Goal: Book appointment/travel/reservation

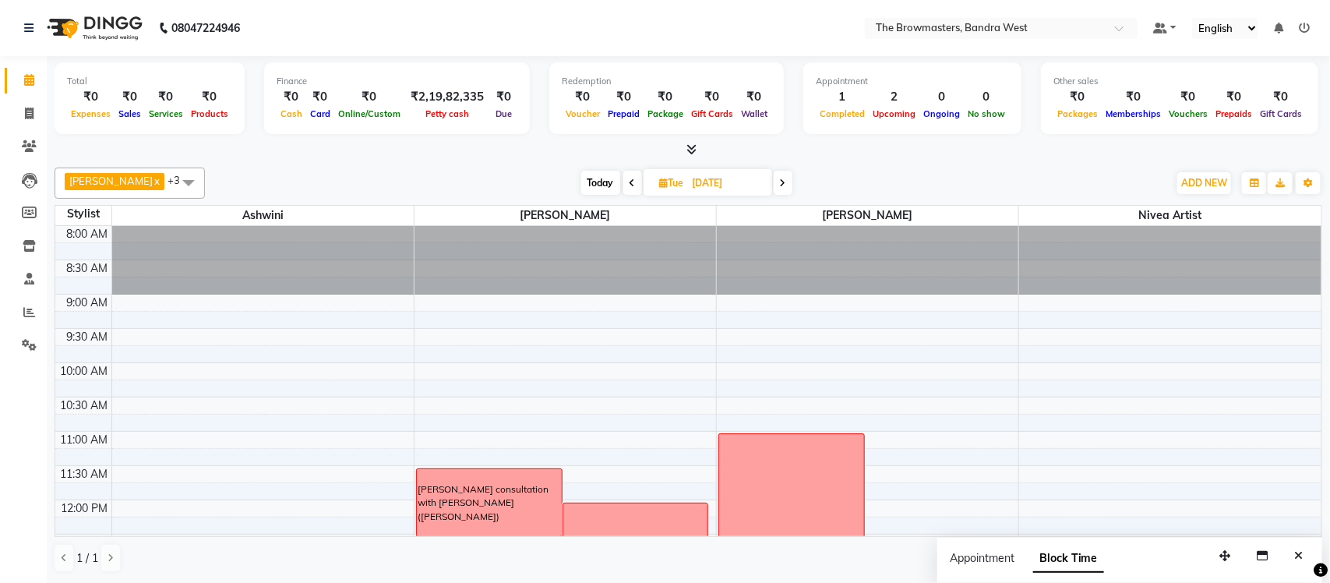
click at [602, 186] on span "Today" at bounding box center [600, 183] width 39 height 24
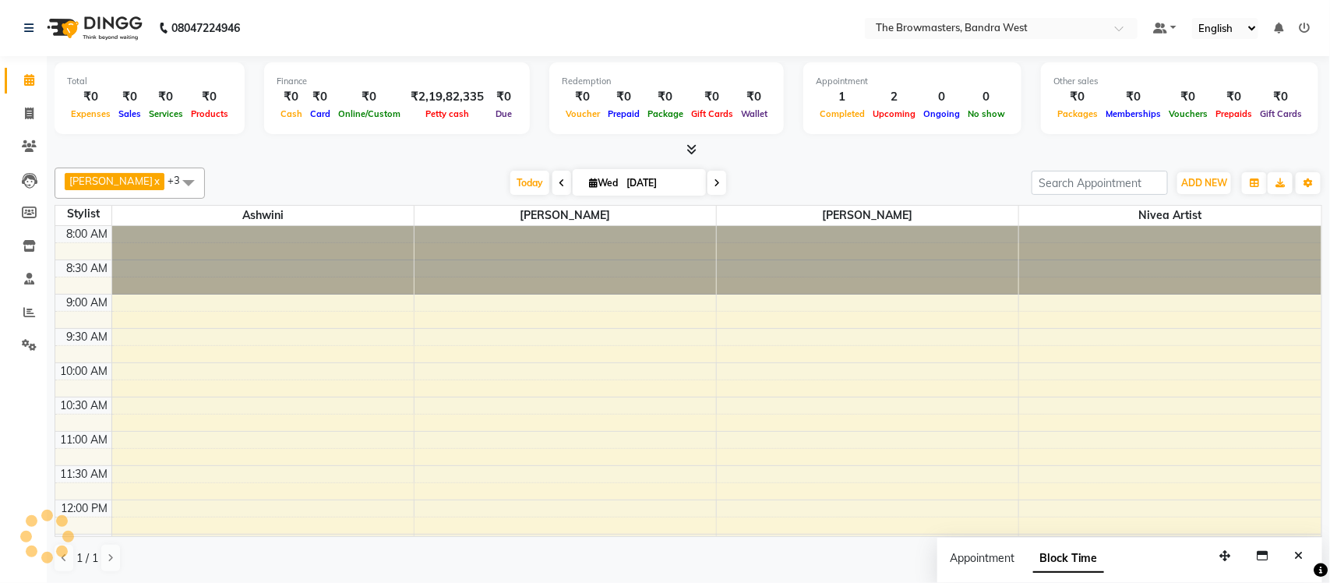
scroll to position [591, 0]
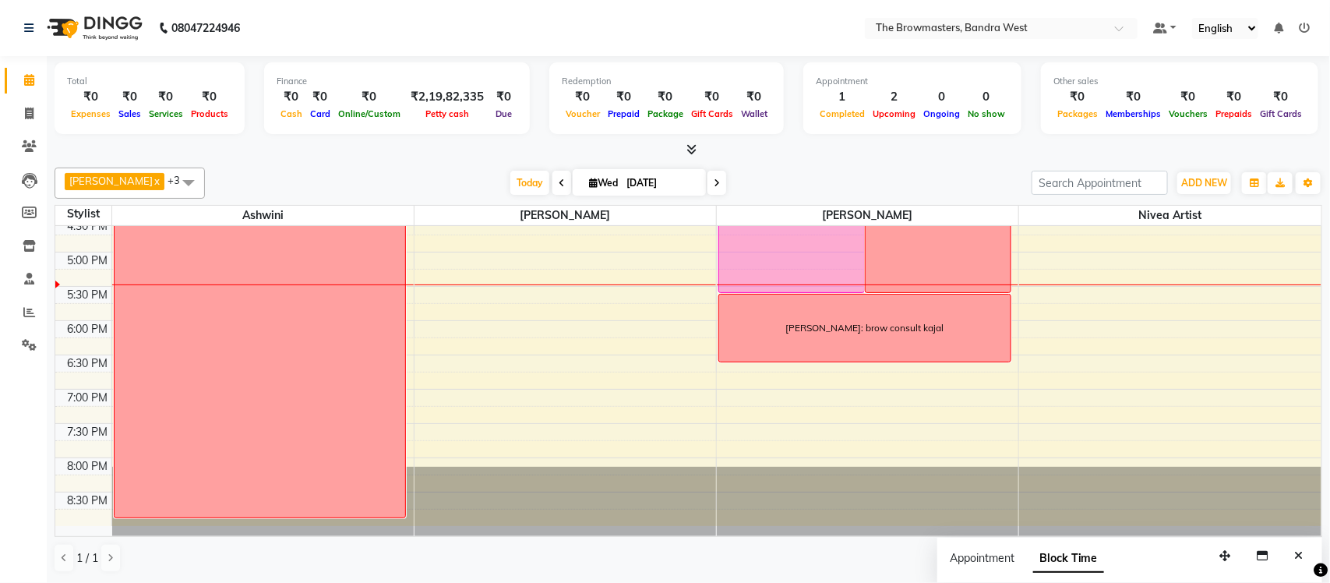
click at [721, 186] on span at bounding box center [716, 183] width 19 height 24
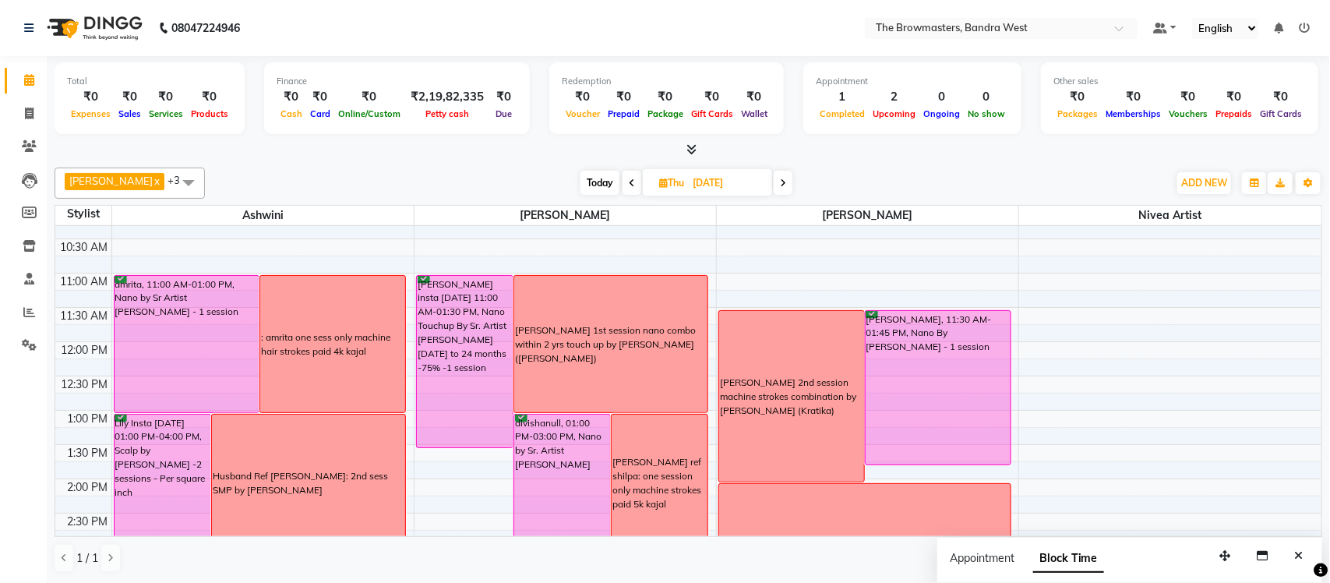
scroll to position [156, 0]
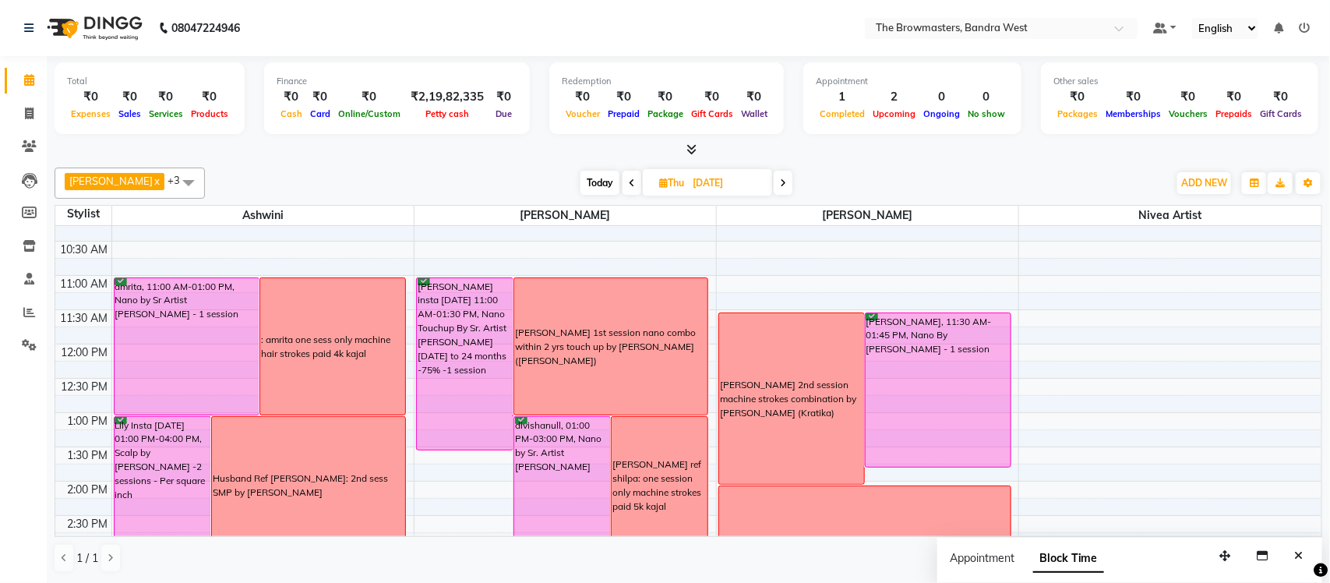
click at [789, 177] on span at bounding box center [783, 183] width 19 height 24
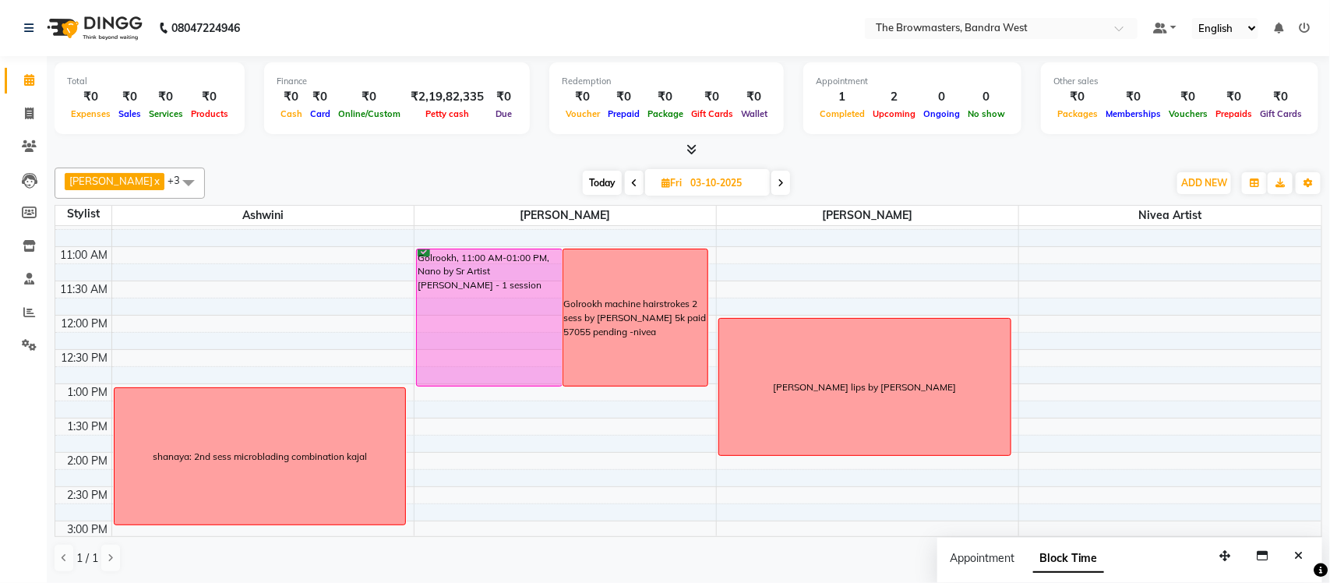
scroll to position [479, 0]
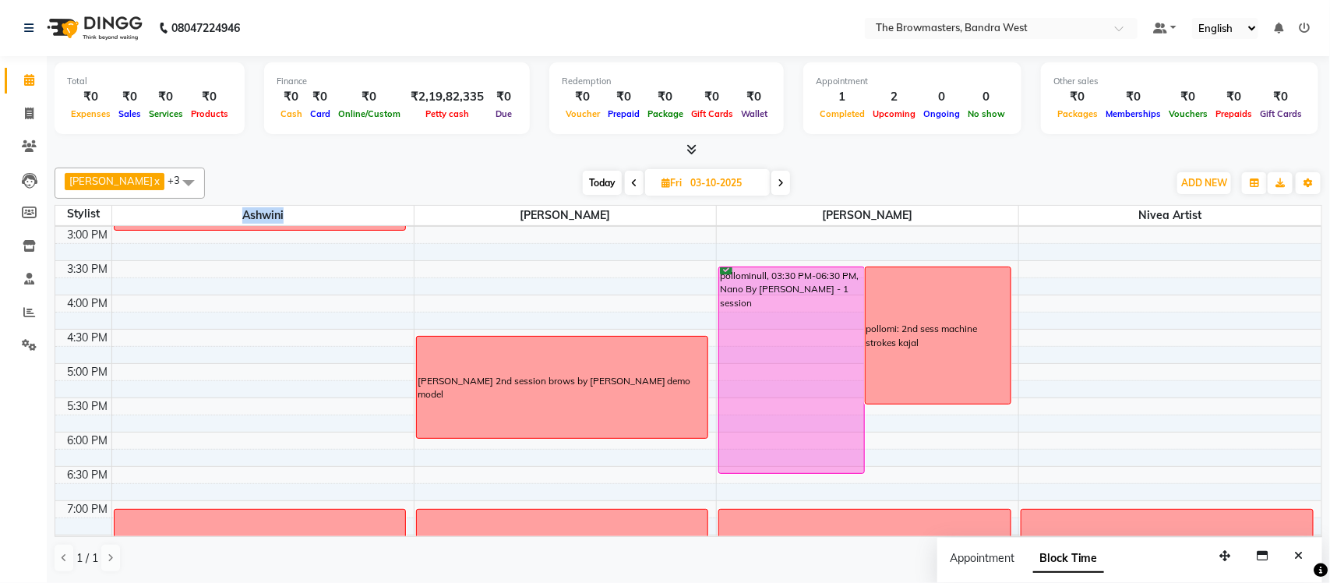
click at [781, 182] on div "Ashmeey Singghai x Ashwini x Roshani x Nivea Artist x +3 Select All [PERSON_NAM…" at bounding box center [689, 370] width 1268 height 418
click at [792, 180] on div "[DATE] [DATE]" at bounding box center [686, 182] width 210 height 23
click at [784, 179] on icon at bounding box center [781, 182] width 6 height 9
type input "[DATE]"
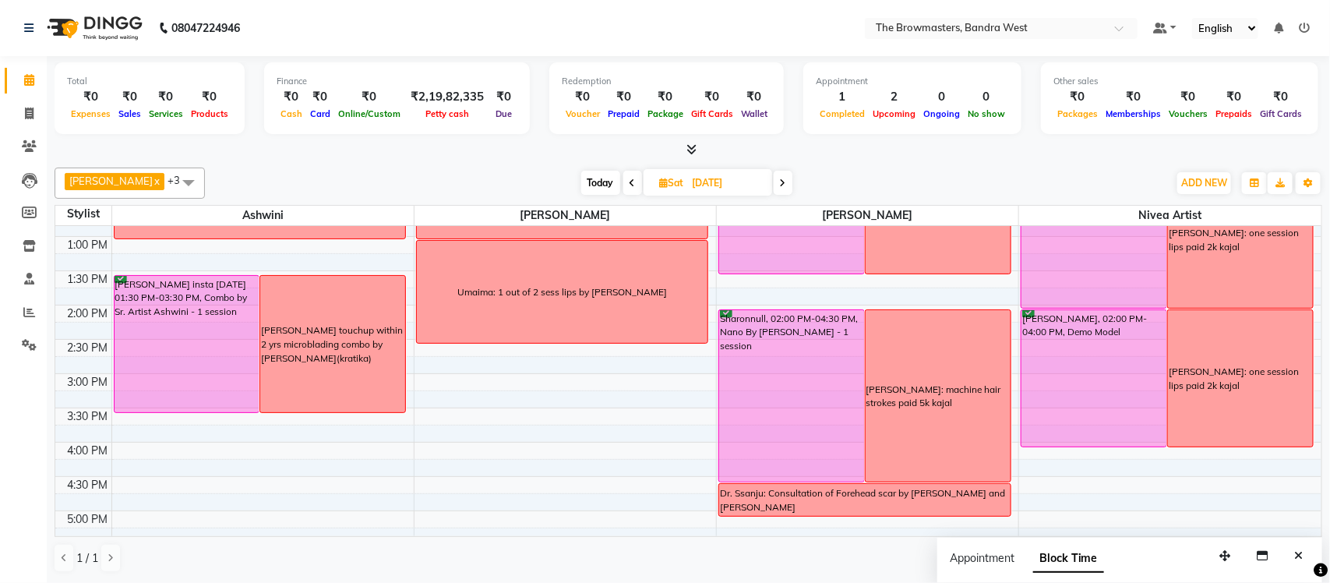
scroll to position [384, 0]
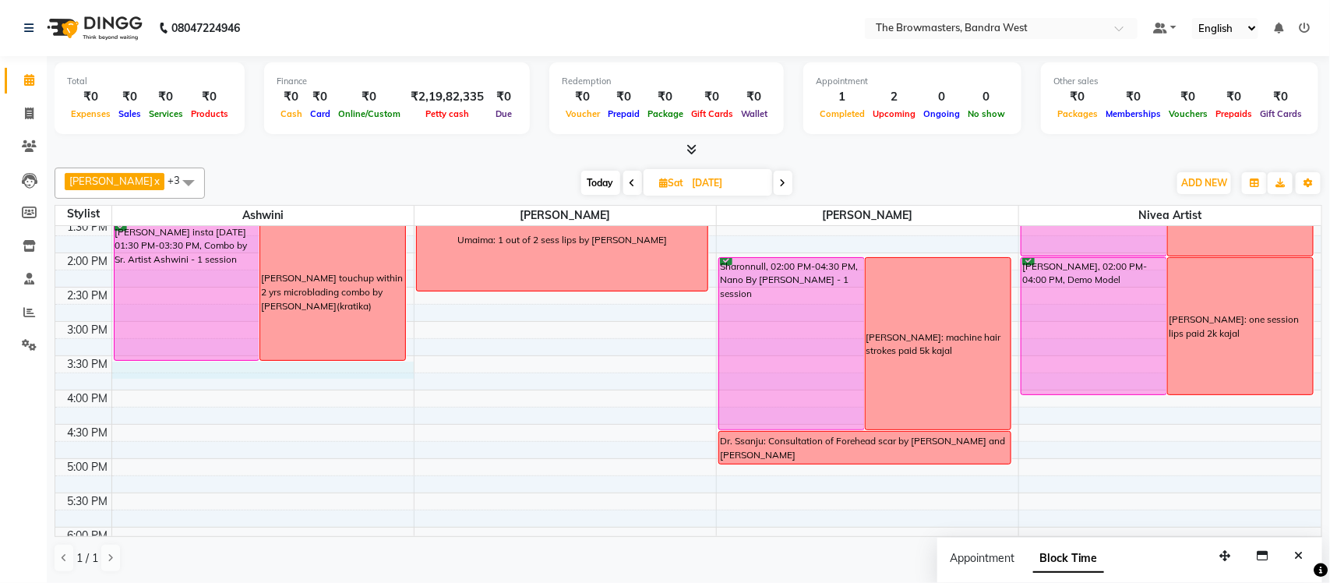
click at [282, 363] on div "8:00 AM 8:30 AM 9:00 AM 9:30 AM 10:00 AM 10:30 AM 11:00 AM 11:30 AM 12:00 PM 12…" at bounding box center [688, 287] width 1266 height 891
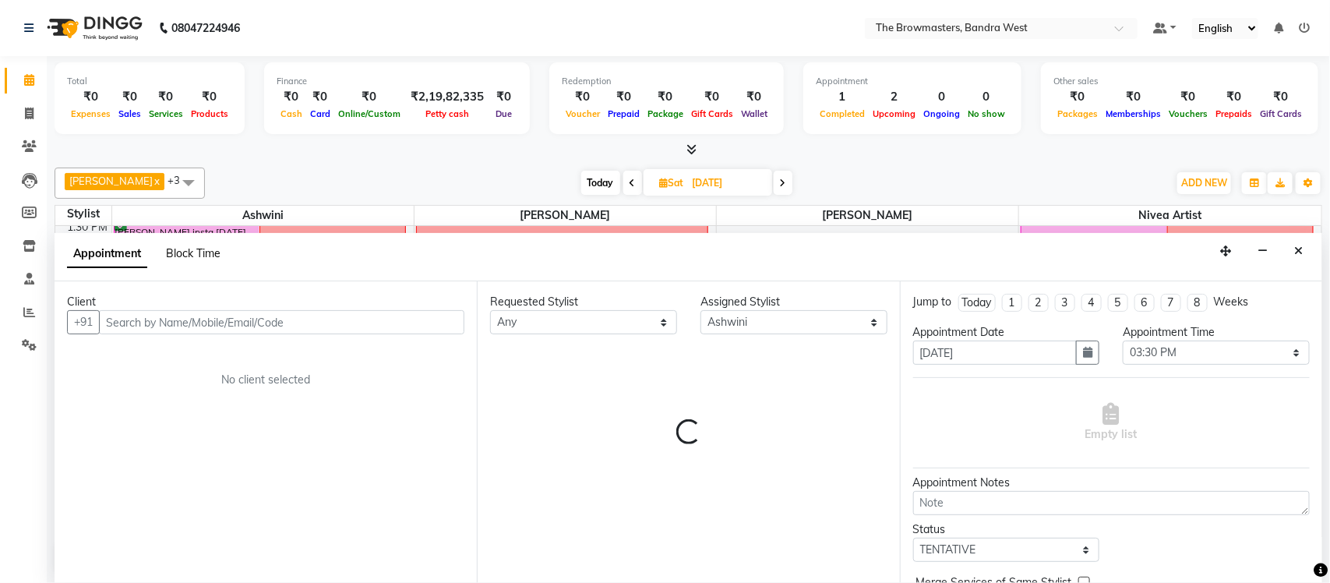
click at [181, 256] on span "Block Time" at bounding box center [193, 253] width 55 height 14
select select "64306"
select select "930"
select select "945"
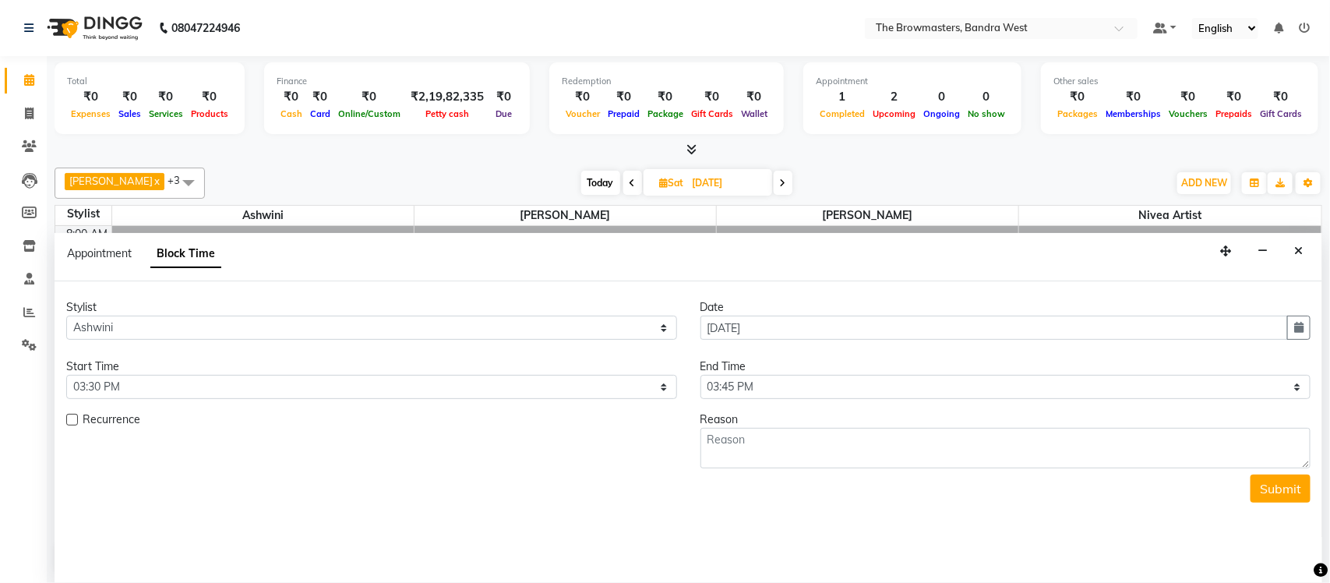
scroll to position [591, 0]
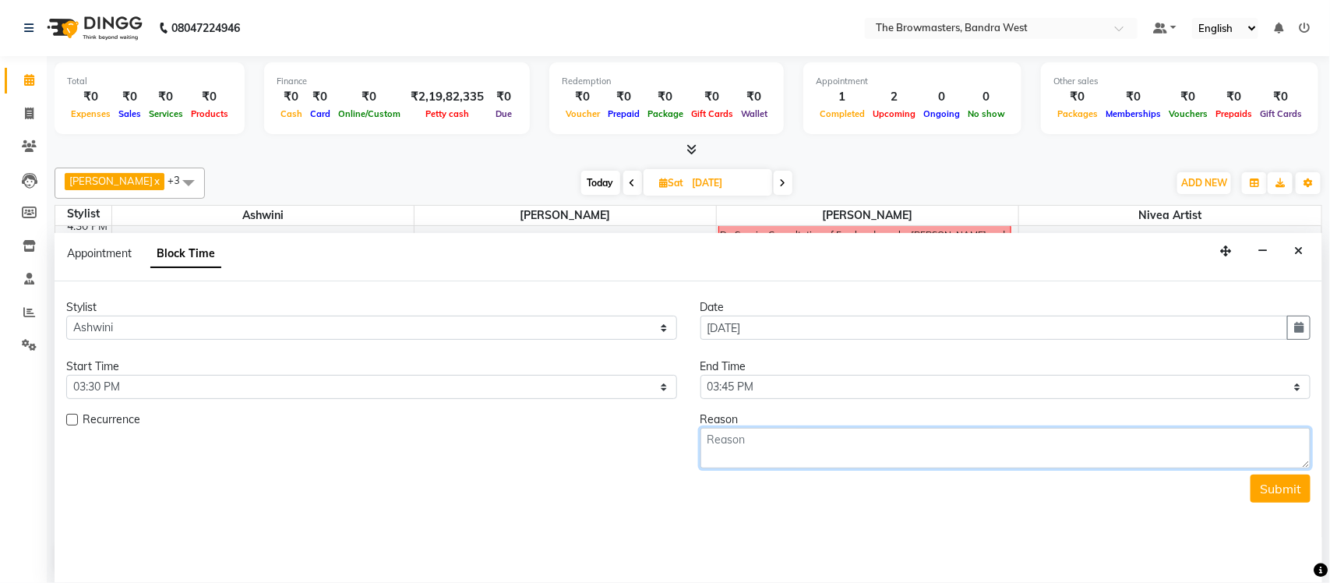
click at [765, 434] on textarea at bounding box center [1005, 448] width 611 height 41
type textarea "[PERSON_NAME] by [PERSON_NAME] 25000 - nivea"
click at [1269, 492] on button "Submit" at bounding box center [1281, 489] width 60 height 28
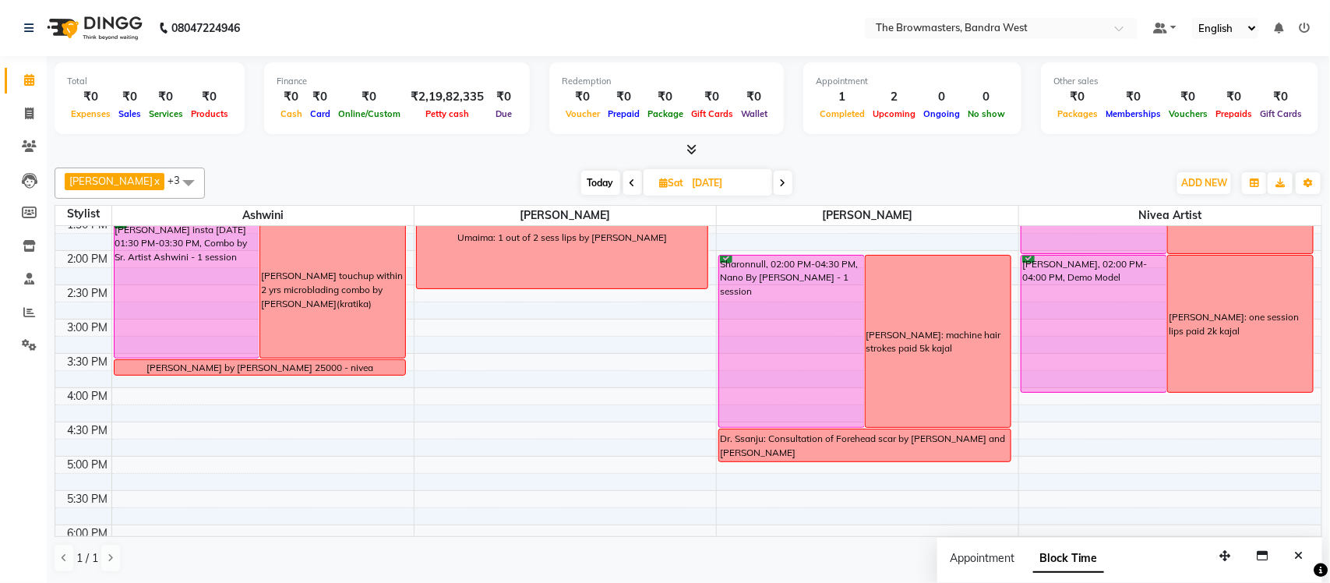
scroll to position [368, 0]
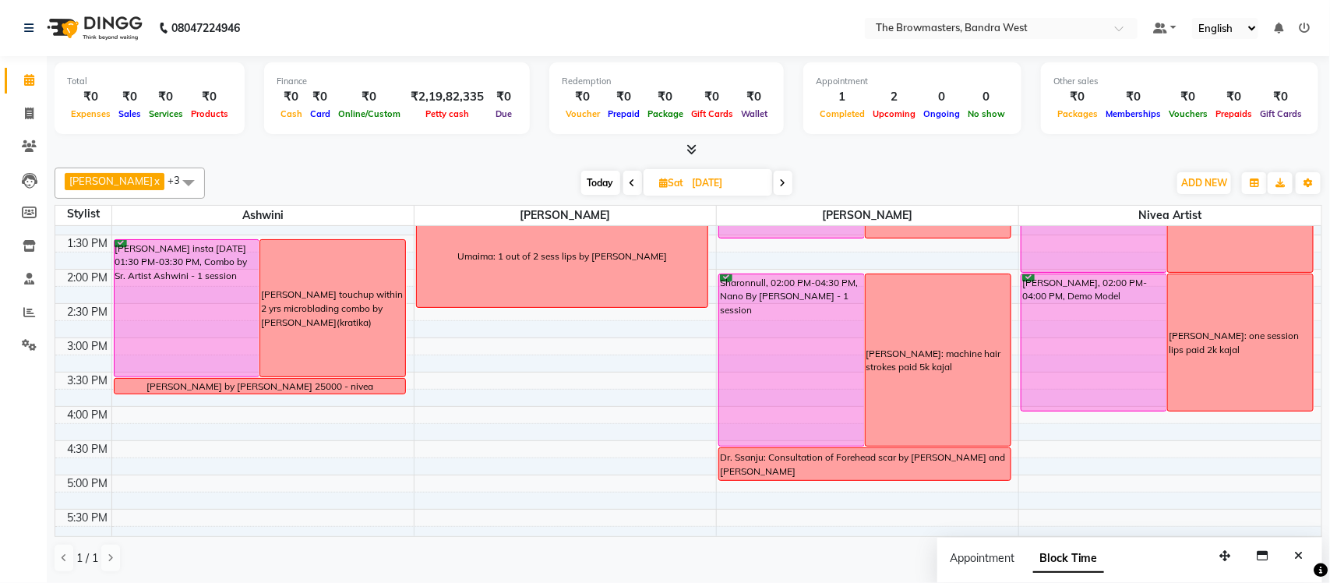
click at [301, 385] on div "[PERSON_NAME] by [PERSON_NAME] 25000 - nivea" at bounding box center [259, 386] width 227 height 14
click at [365, 458] on span "Edit Block Time" at bounding box center [367, 455] width 75 height 16
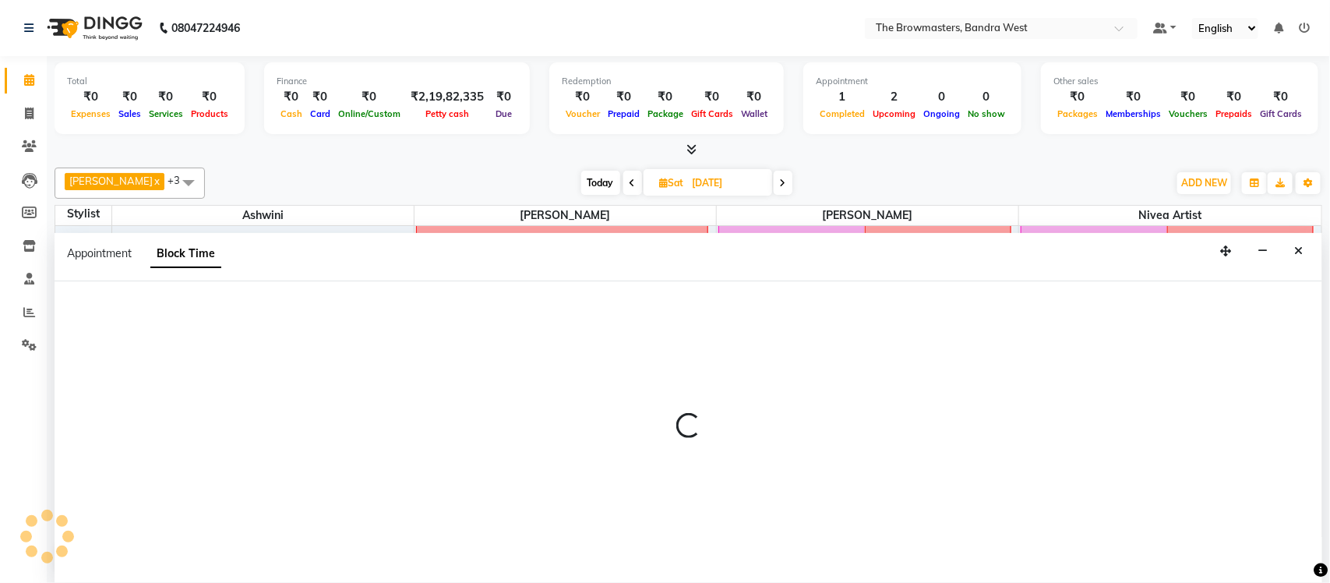
select select "64306"
select select "930"
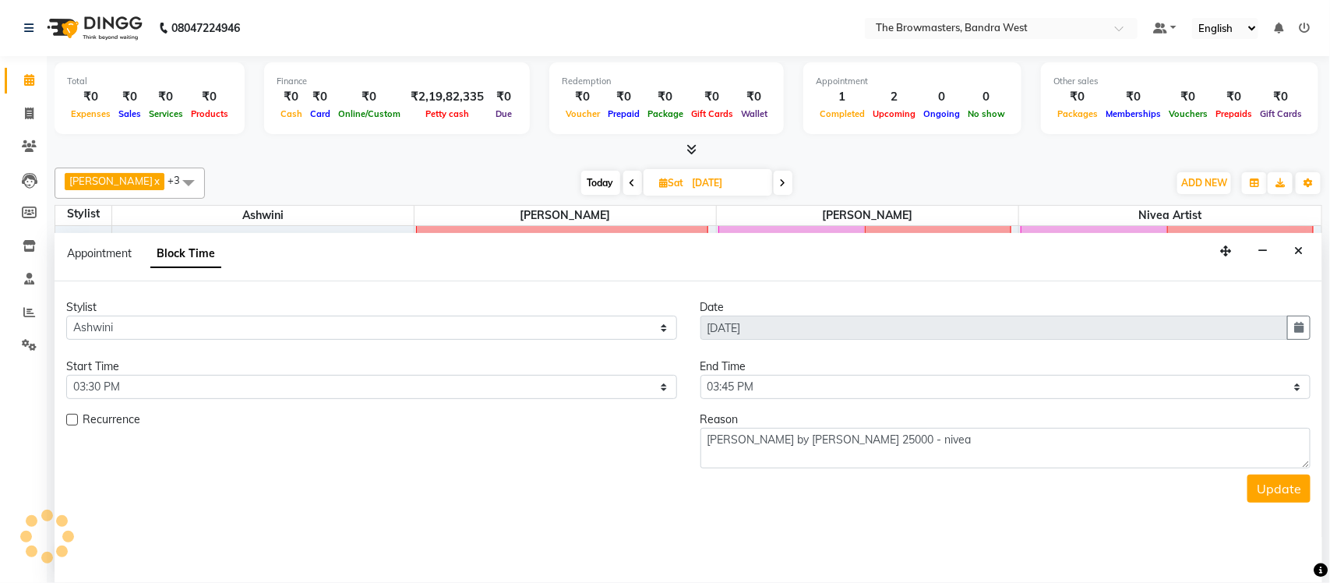
scroll to position [591, 0]
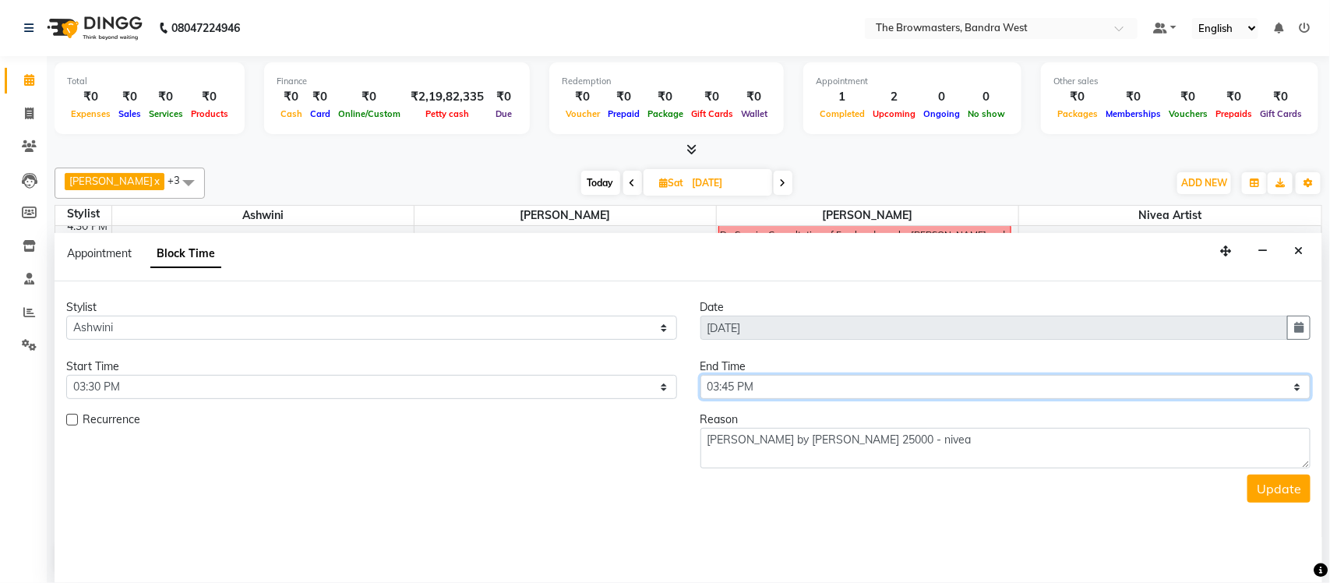
click at [798, 381] on select "Select 09:00 AM 09:15 AM 09:30 AM 09:45 AM 10:00 AM 10:15 AM 10:30 AM 10:45 AM …" at bounding box center [1005, 387] width 611 height 24
select select "1050"
click at [700, 376] on select "Select 09:00 AM 09:15 AM 09:30 AM 09:45 AM 10:00 AM 10:15 AM 10:30 AM 10:45 AM …" at bounding box center [1005, 387] width 611 height 24
click at [1297, 486] on button "Update" at bounding box center [1278, 489] width 63 height 28
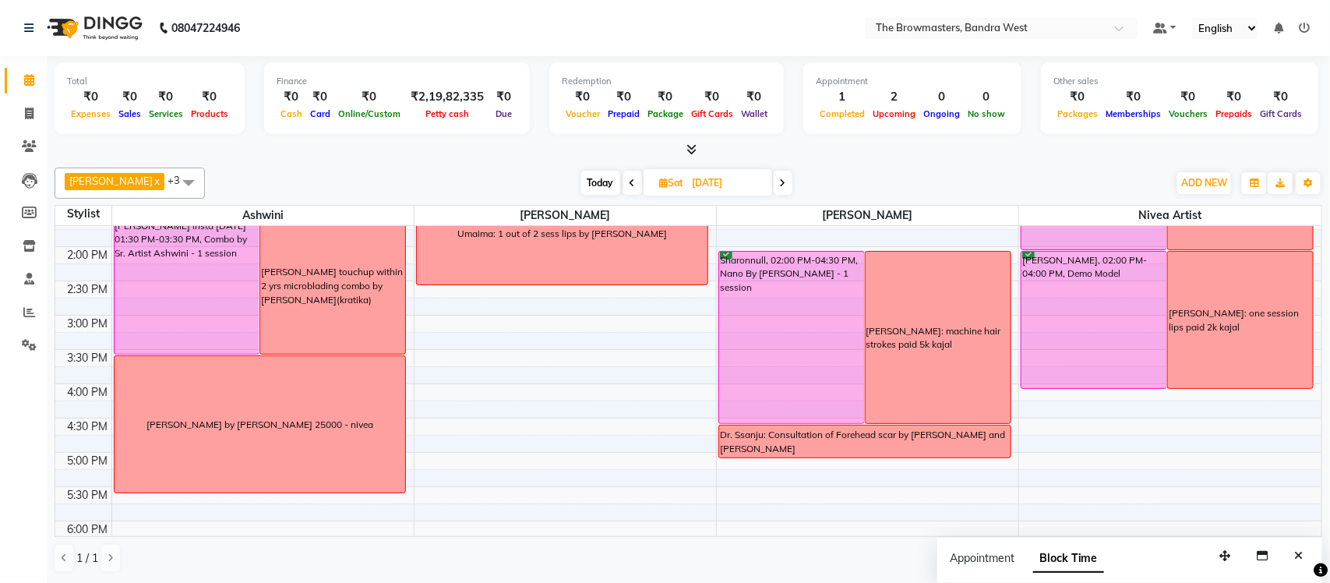
scroll to position [433, 0]
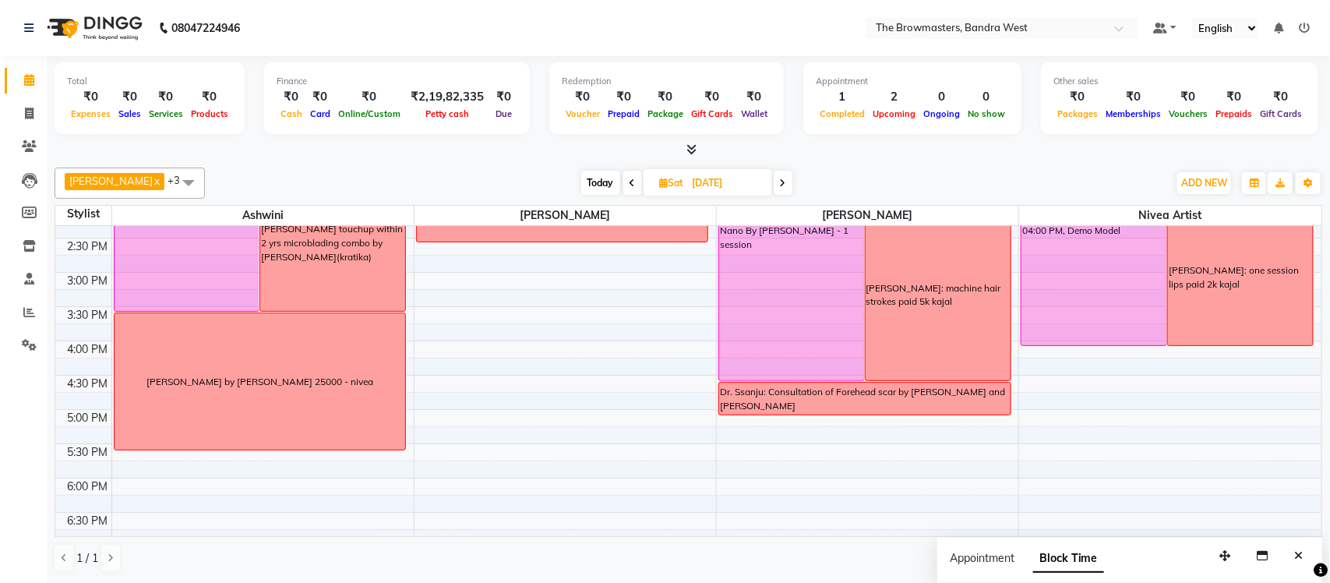
click at [316, 410] on div "[PERSON_NAME] by [PERSON_NAME] 25000 - nivea" at bounding box center [260, 381] width 291 height 136
click at [369, 482] on span "Edit Block Time" at bounding box center [381, 480] width 75 height 16
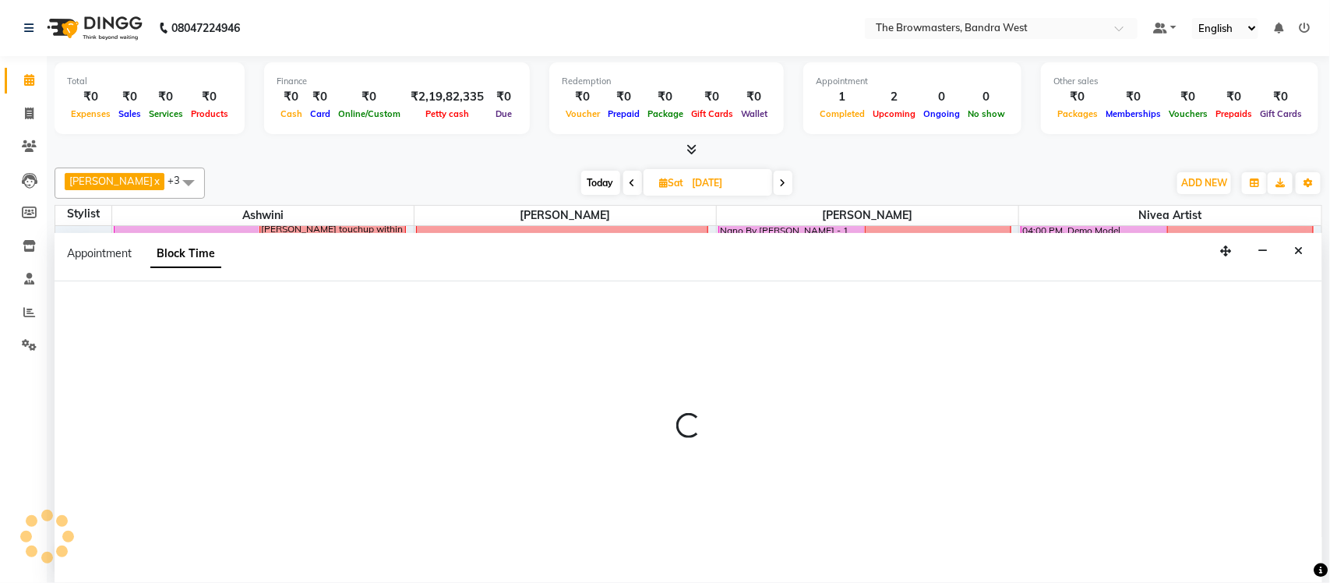
select select "64306"
select select "930"
select select "1050"
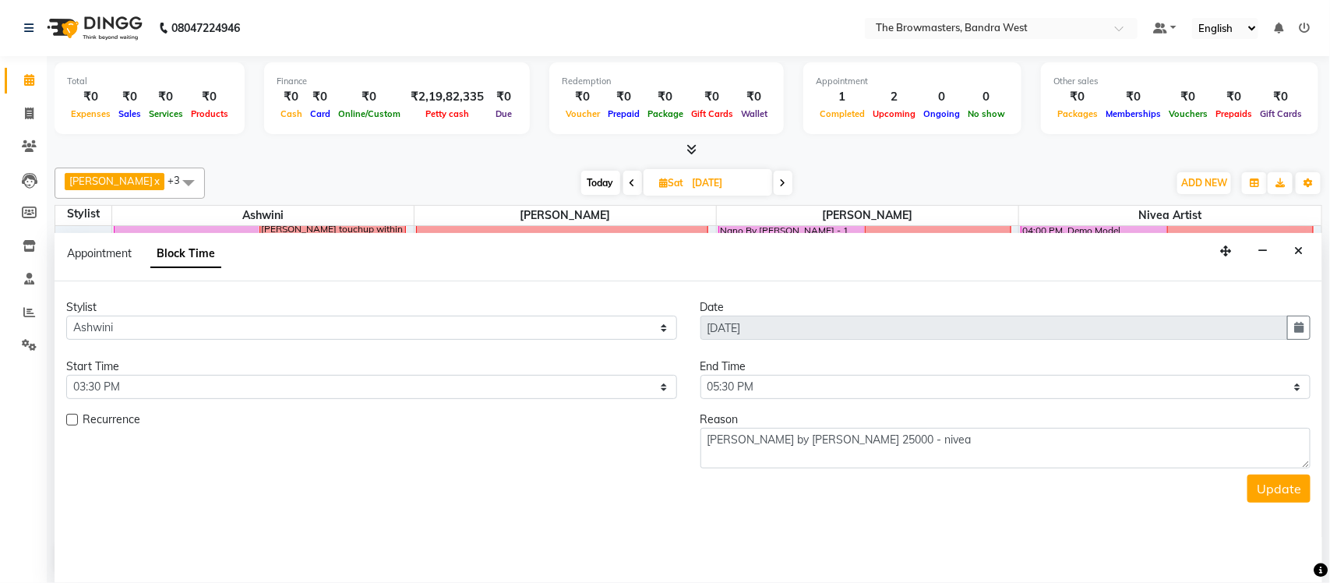
scroll to position [591, 0]
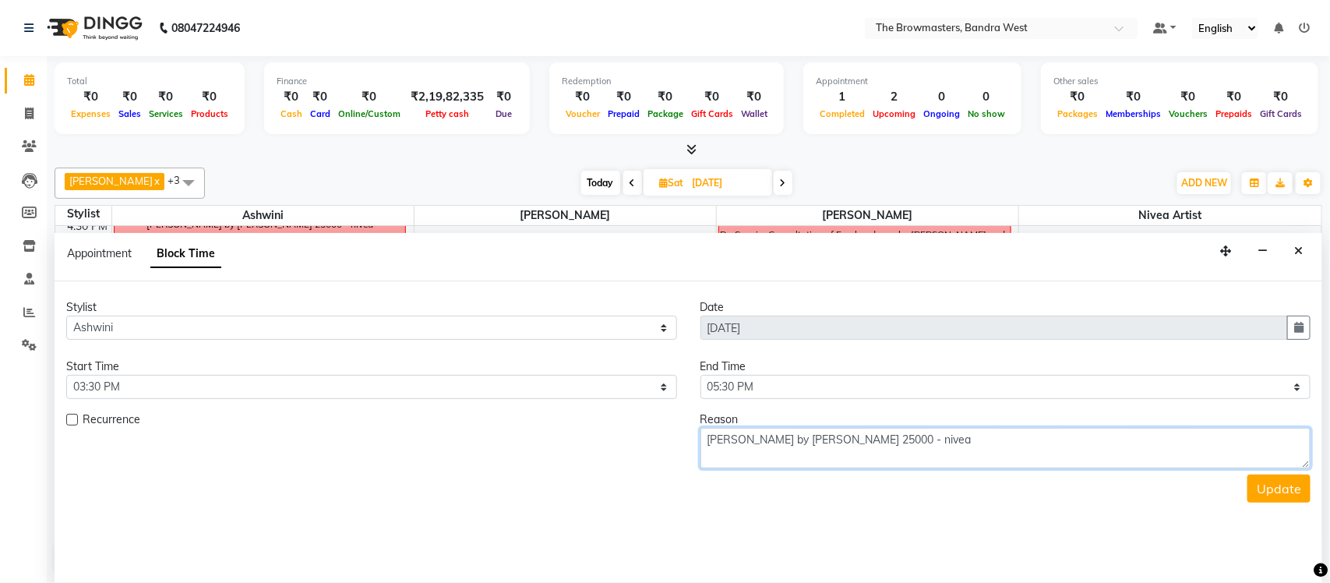
click at [820, 439] on textarea "[PERSON_NAME] by [PERSON_NAME] 25000 - nivea" at bounding box center [1005, 448] width 611 height 41
type textarea "[PERSON_NAME] by [PERSON_NAME] 3k paid 22,000 pending - nivea"
click at [1259, 489] on button "Update" at bounding box center [1278, 489] width 63 height 28
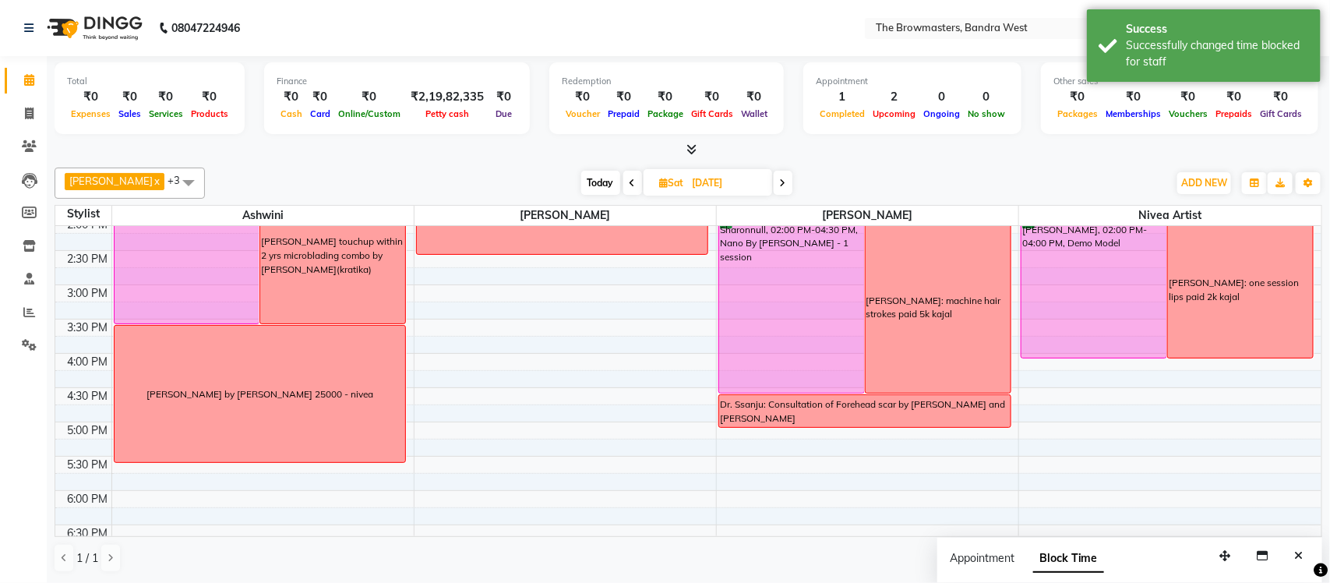
scroll to position [418, 0]
